Goal: Information Seeking & Learning: Learn about a topic

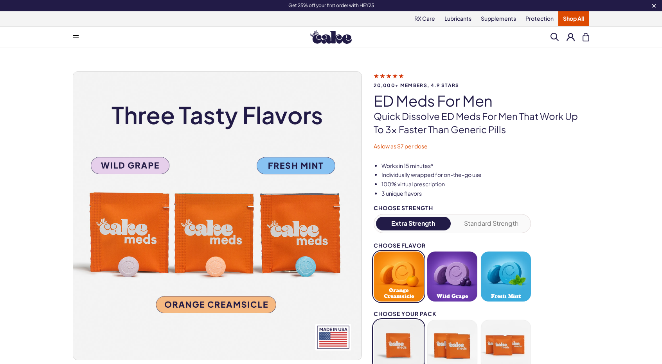
click at [576, 18] on link "Shop All" at bounding box center [573, 18] width 31 height 15
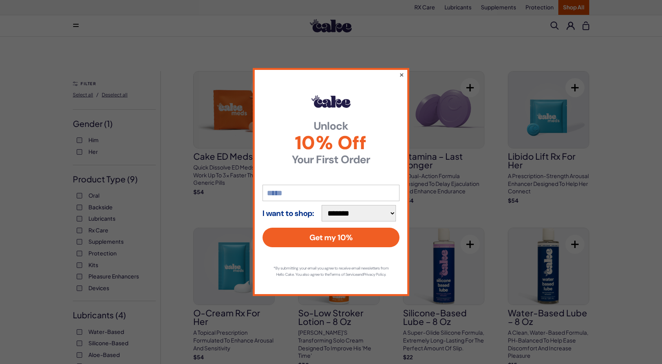
click at [402, 73] on button "×" at bounding box center [401, 74] width 5 height 9
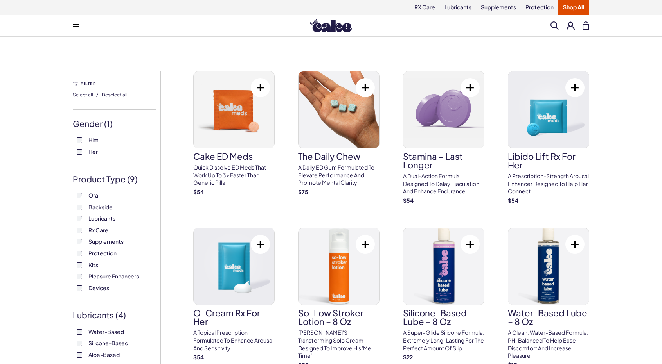
click at [78, 233] on label "Rx Care" at bounding box center [114, 231] width 75 height 8
click at [75, 278] on div "Oral Backside Lubricants Rx Care Supplements Protection Kits Pleasure Enhancers…" at bounding box center [114, 242] width 83 height 100
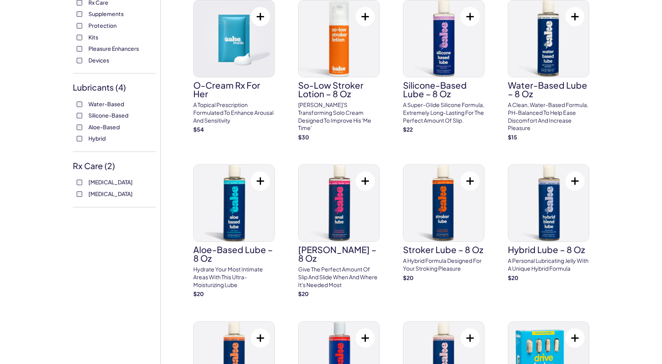
scroll to position [219, 0]
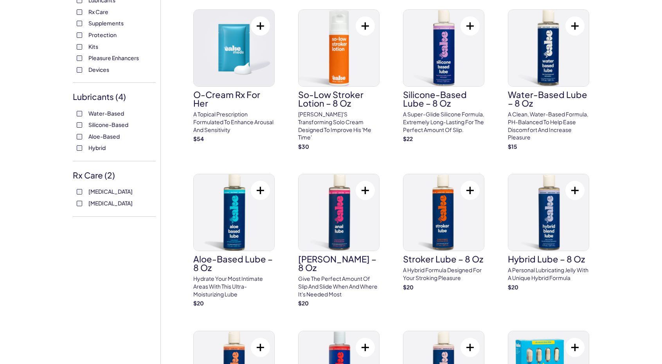
click at [83, 206] on label "[MEDICAL_DATA]" at bounding box center [114, 204] width 75 height 8
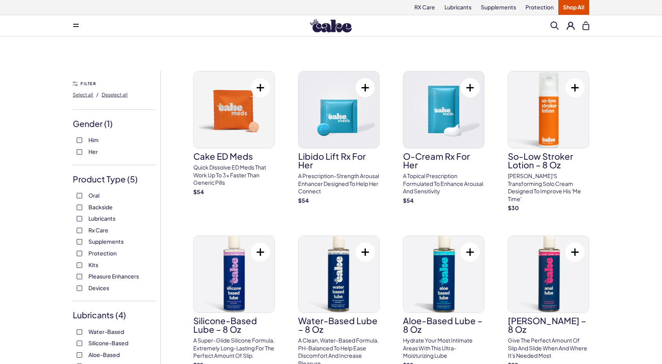
scroll to position [319, 0]
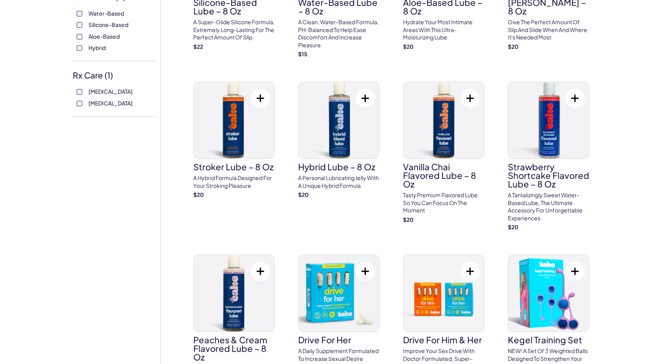
click at [77, 94] on label "[MEDICAL_DATA]" at bounding box center [114, 92] width 75 height 8
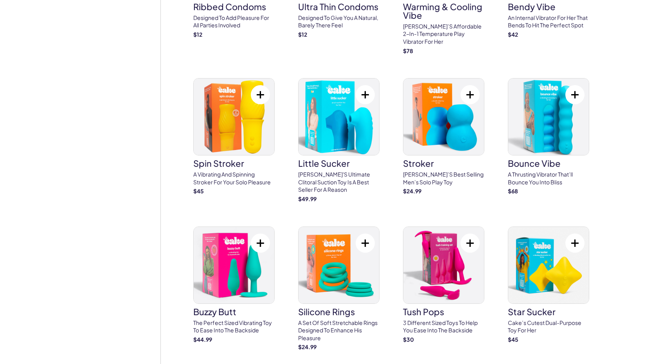
scroll to position [1878, 0]
